Goal: Navigation & Orientation: Find specific page/section

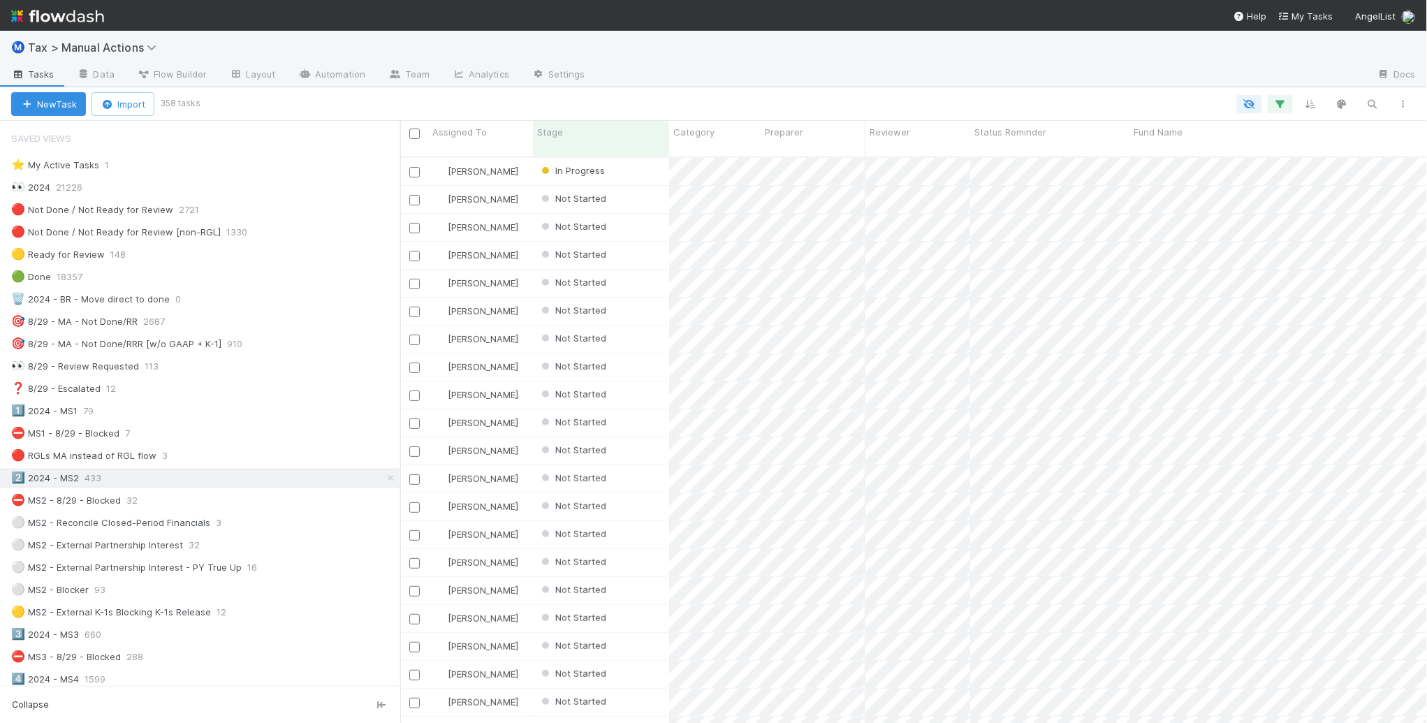
scroll to position [564, 1014]
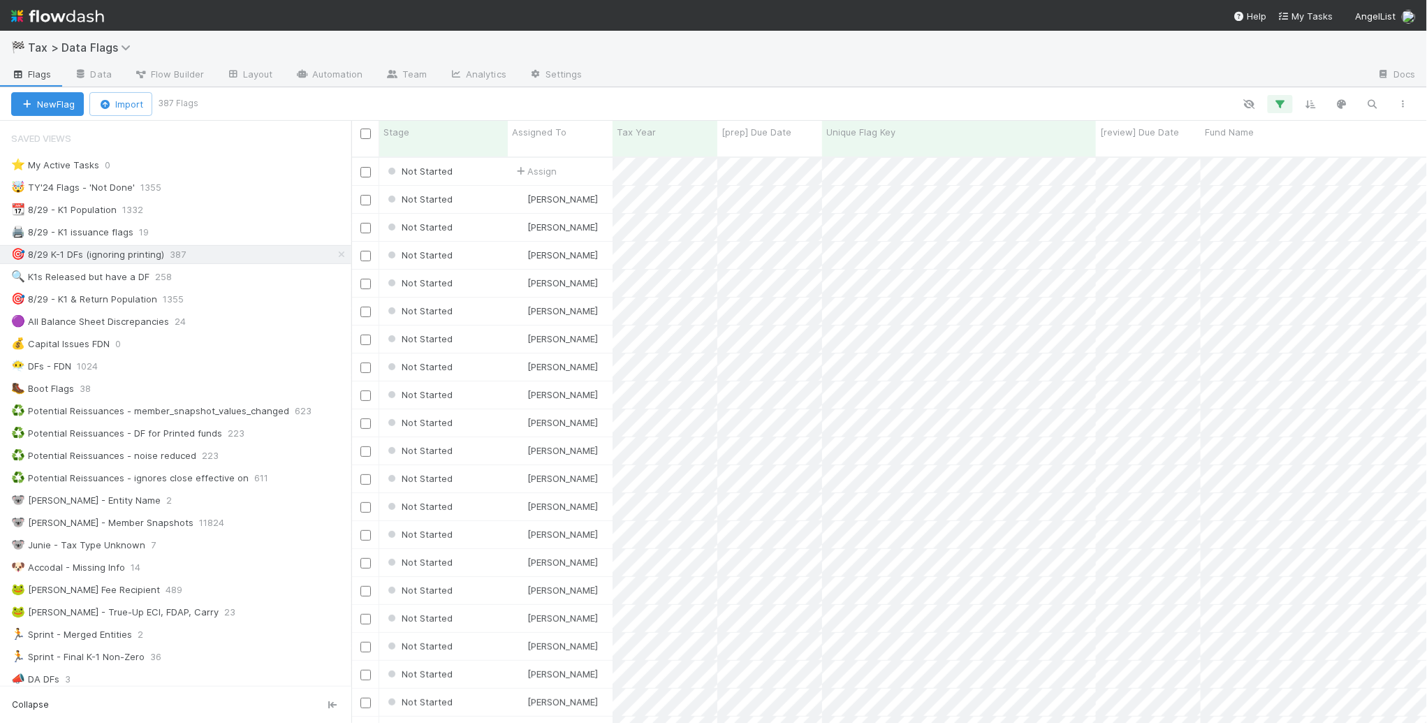
scroll to position [564, 1063]
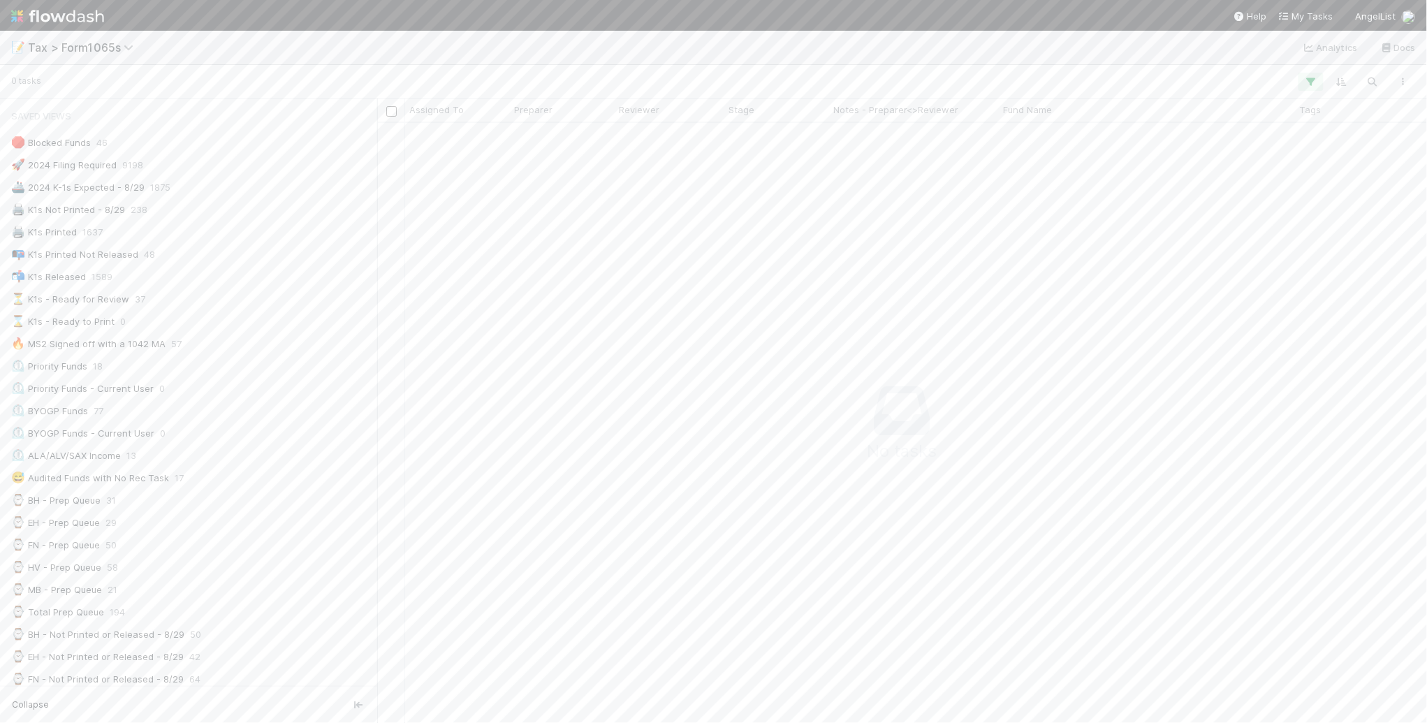
scroll to position [574, 1024]
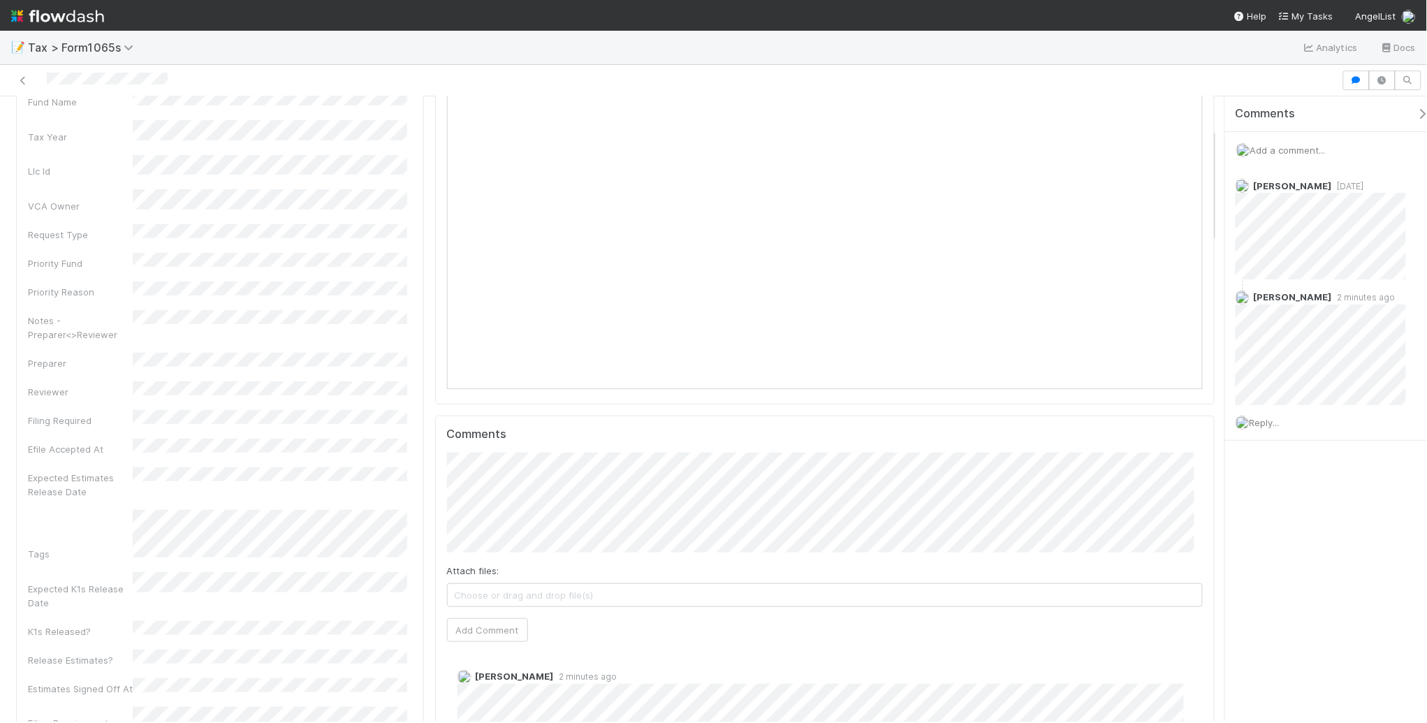
scroll to position [175, 0]
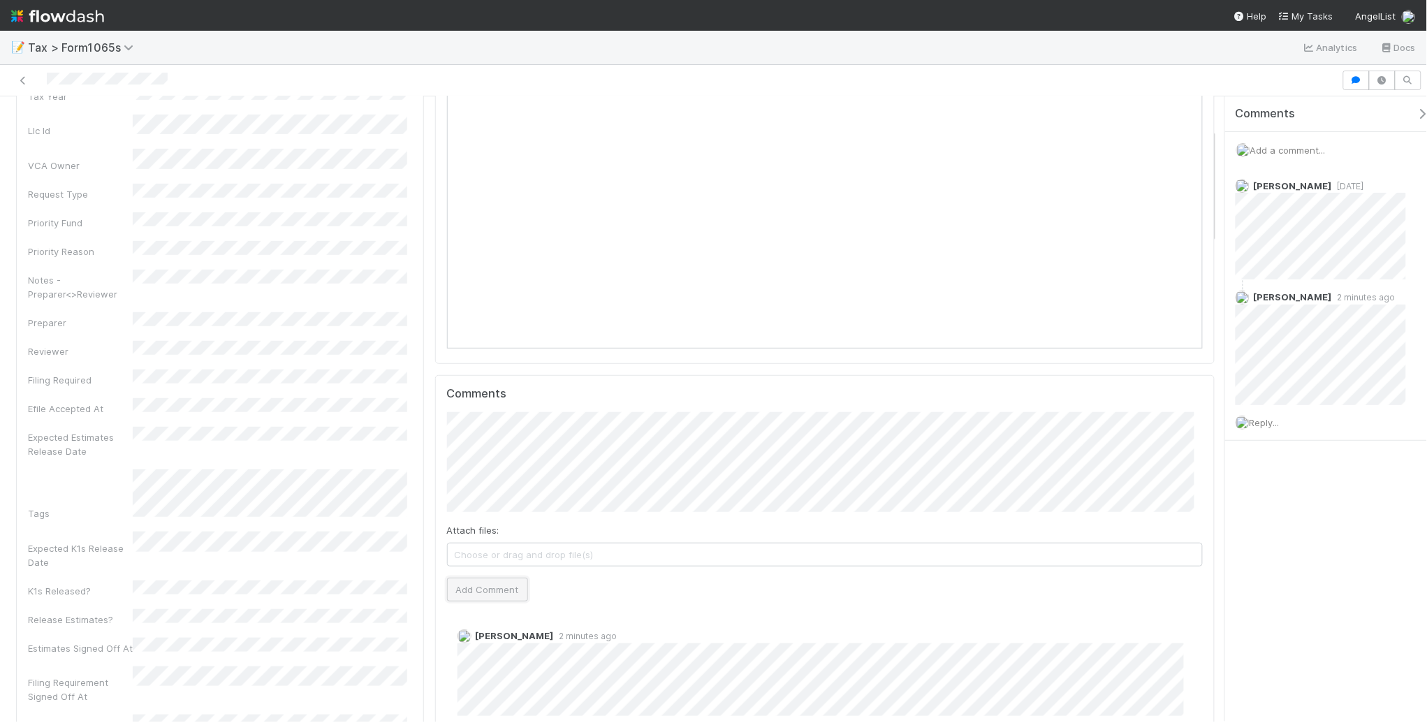
click at [493, 595] on button "Add Comment" at bounding box center [487, 590] width 81 height 24
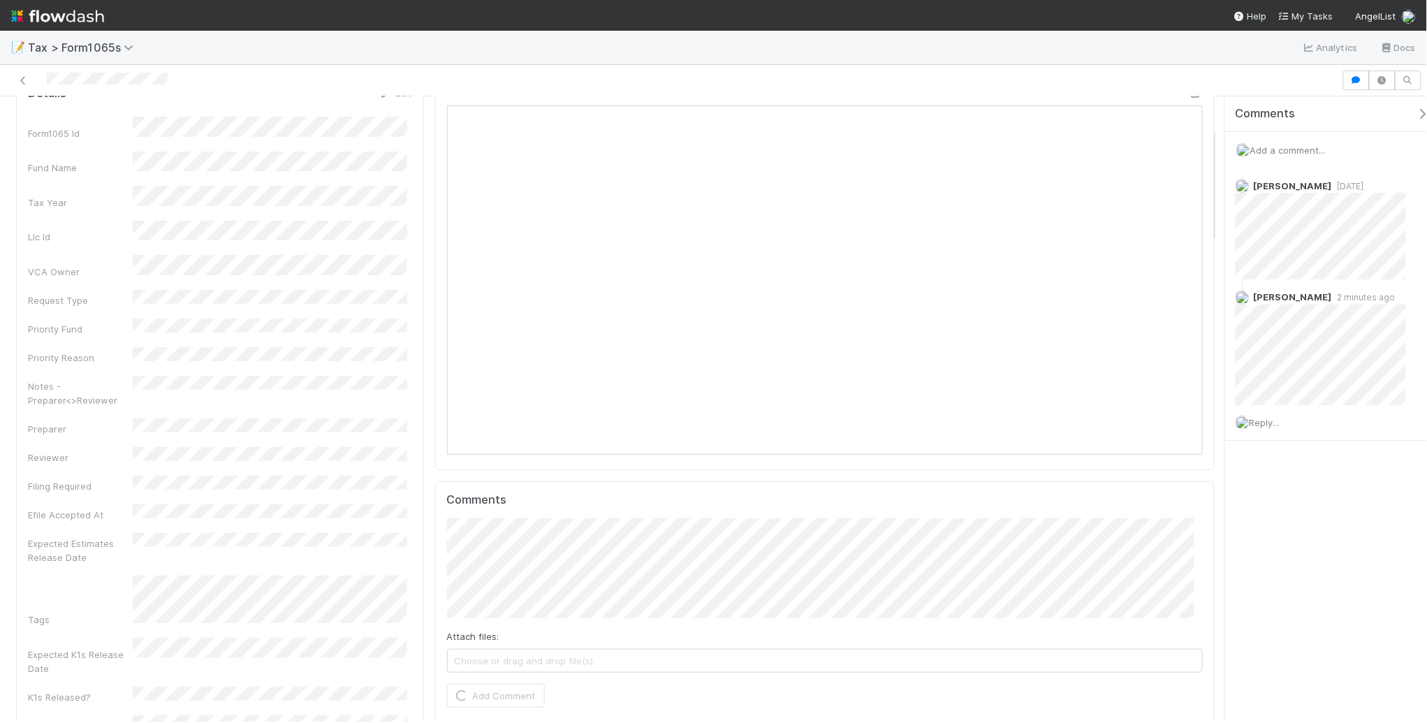
scroll to position [0, 0]
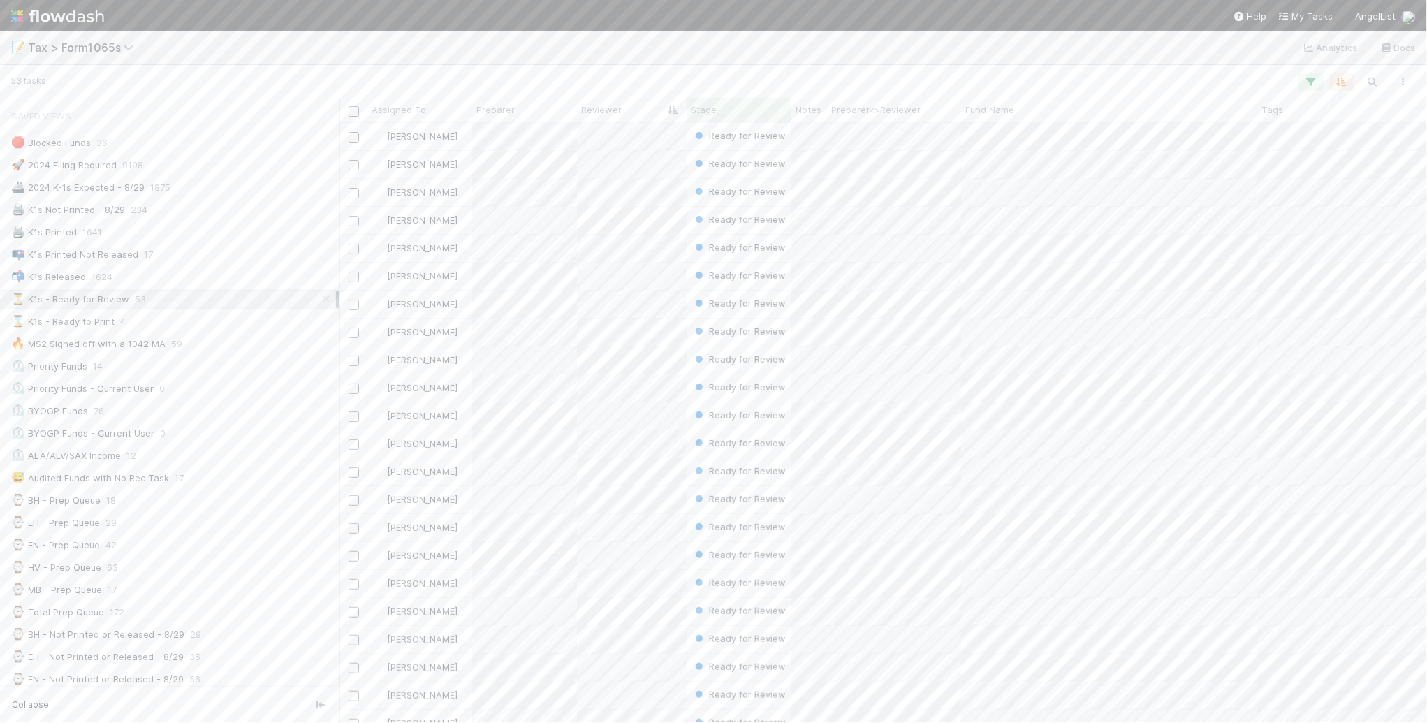
scroll to position [587, 1075]
click at [189, 228] on div "🖨️ K1s Printed 1641" at bounding box center [173, 232] width 325 height 17
click at [219, 303] on div "⏳ K1s - Ready for Review 53" at bounding box center [173, 299] width 325 height 17
